Goal: Obtain resource: Download file/media

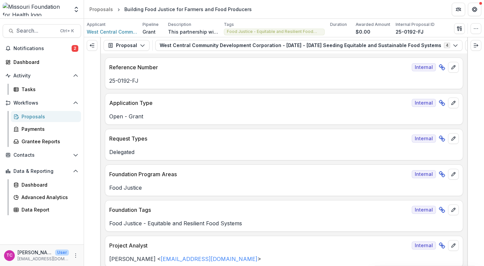
scroll to position [2513, 0]
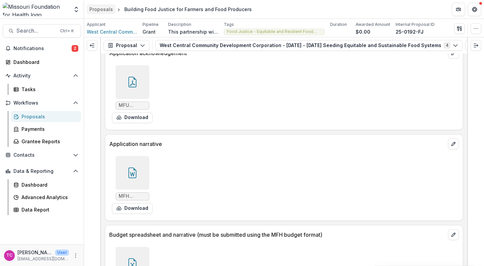
click at [104, 10] on div "Proposals" at bounding box center [101, 9] width 24 height 7
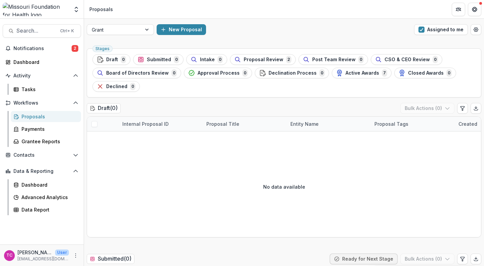
click at [324, 27] on div "New Proposal" at bounding box center [284, 29] width 255 height 11
click at [424, 26] on button "Assigned to me" at bounding box center [441, 29] width 54 height 11
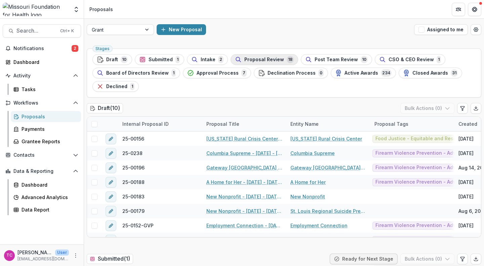
click at [263, 56] on div "Proposal Review 18" at bounding box center [264, 59] width 59 height 7
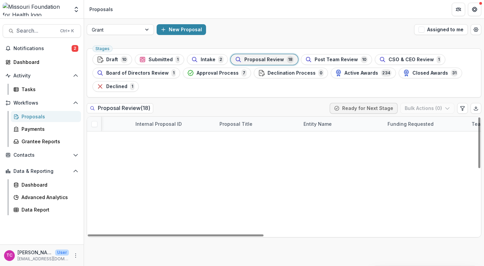
scroll to position [59, 71]
click at [241, 265] on link "Rooted In [PERSON_NAME], Growing For All: Advancing Land, Infrastructure, and F…" at bounding box center [258, 268] width 76 height 7
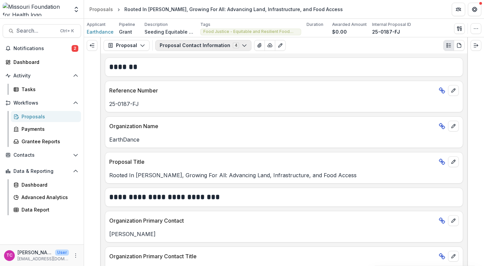
click at [227, 45] on button "Proposal Contact Information 4" at bounding box center [203, 45] width 96 height 11
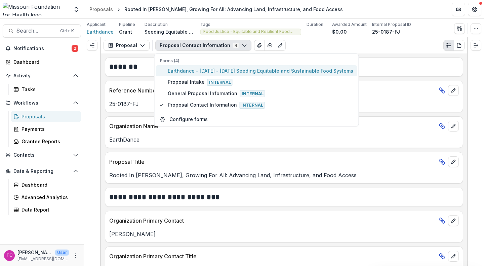
click at [213, 68] on span "Earthdance - [DATE] - [DATE] Seeding Equitable and Sustainable Food Systems" at bounding box center [261, 70] width 186 height 7
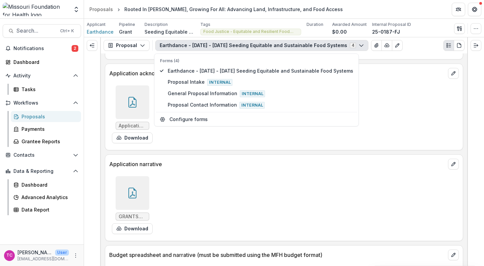
scroll to position [2300, 0]
click at [134, 229] on button "Download" at bounding box center [132, 228] width 41 height 11
